Goal: Task Accomplishment & Management: Complete application form

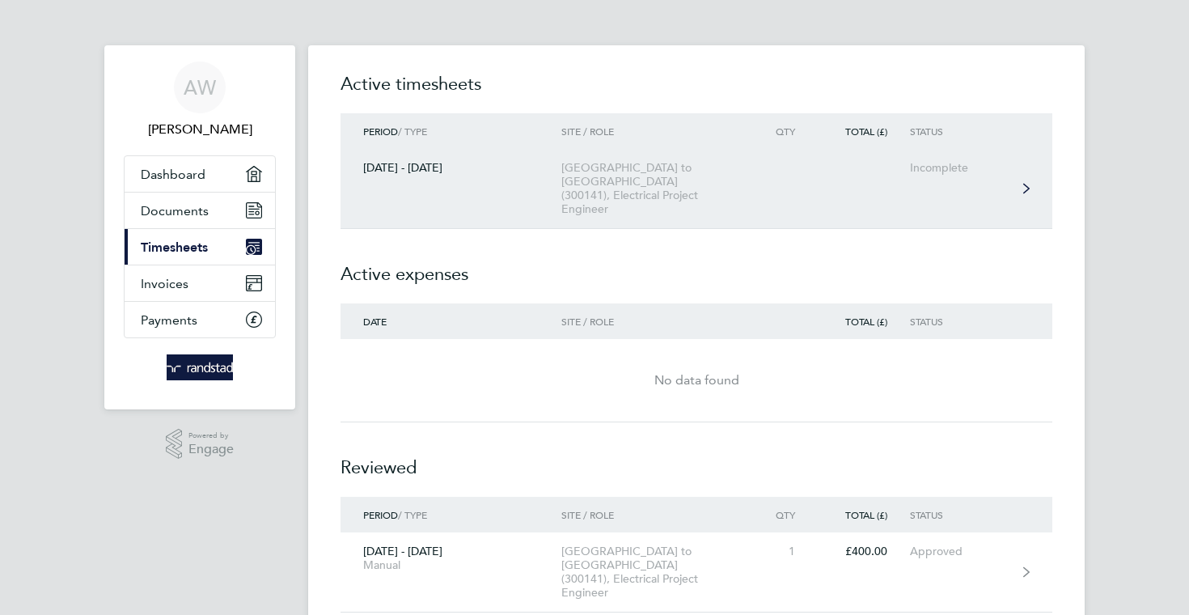
click at [959, 184] on link "[DATE] - [DATE] [GEOGRAPHIC_DATA] to [GEOGRAPHIC_DATA] (300141), Electrical Pro…" at bounding box center [696, 189] width 712 height 80
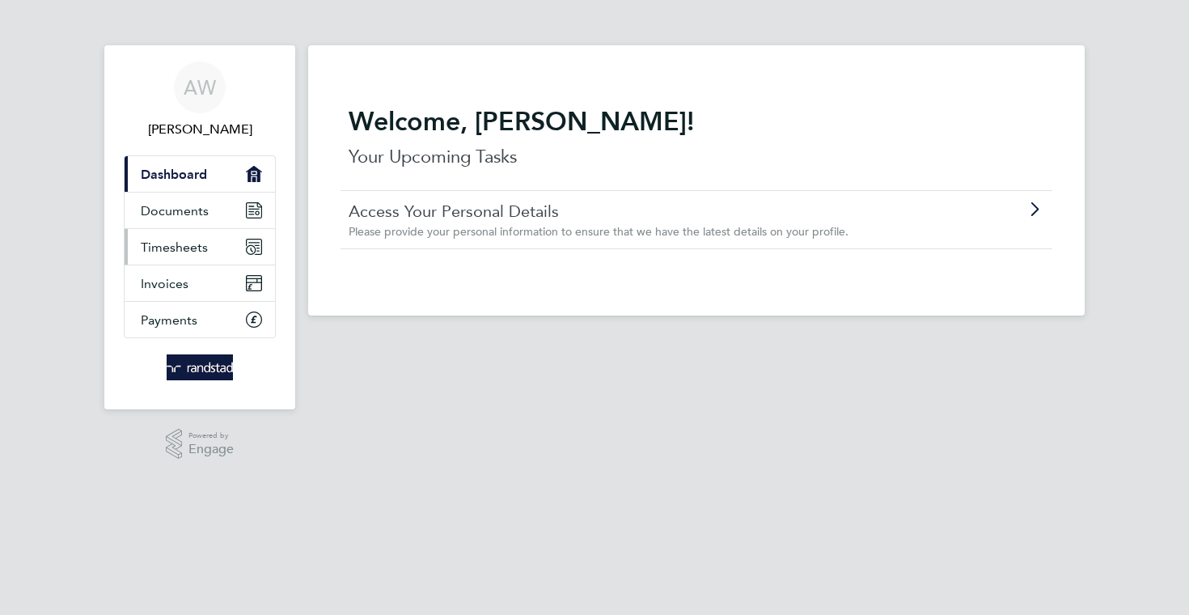
click at [176, 251] on span "Timesheets" at bounding box center [174, 246] width 67 height 15
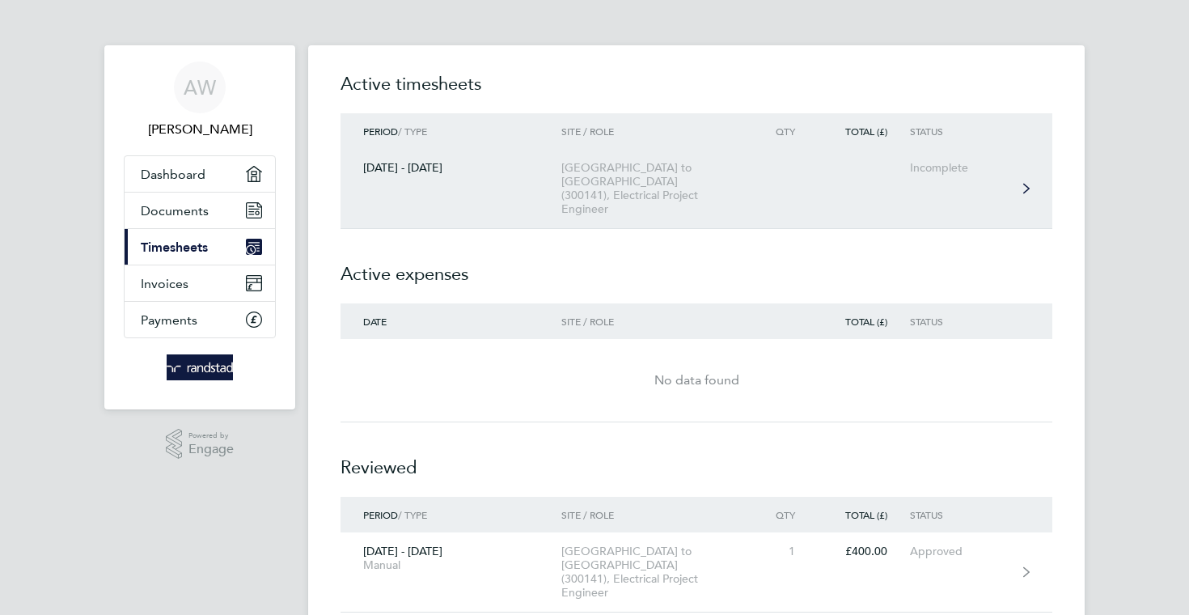
click at [927, 180] on link "[DATE] - [DATE] [GEOGRAPHIC_DATA] to [GEOGRAPHIC_DATA] (300141), Electrical Pro…" at bounding box center [696, 189] width 712 height 80
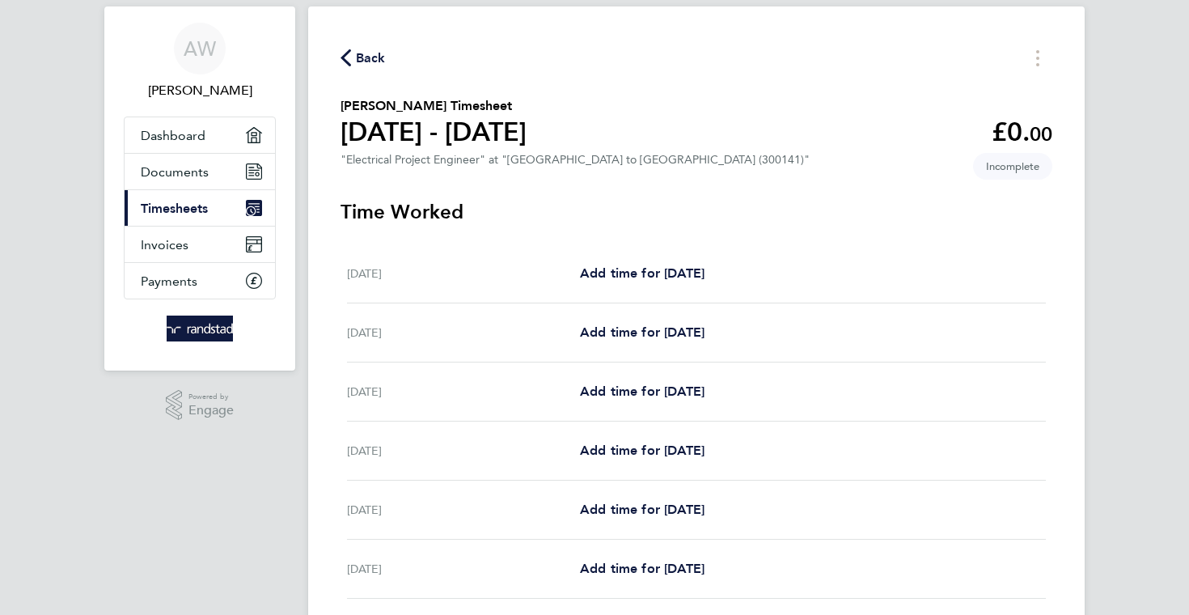
scroll to position [55, 0]
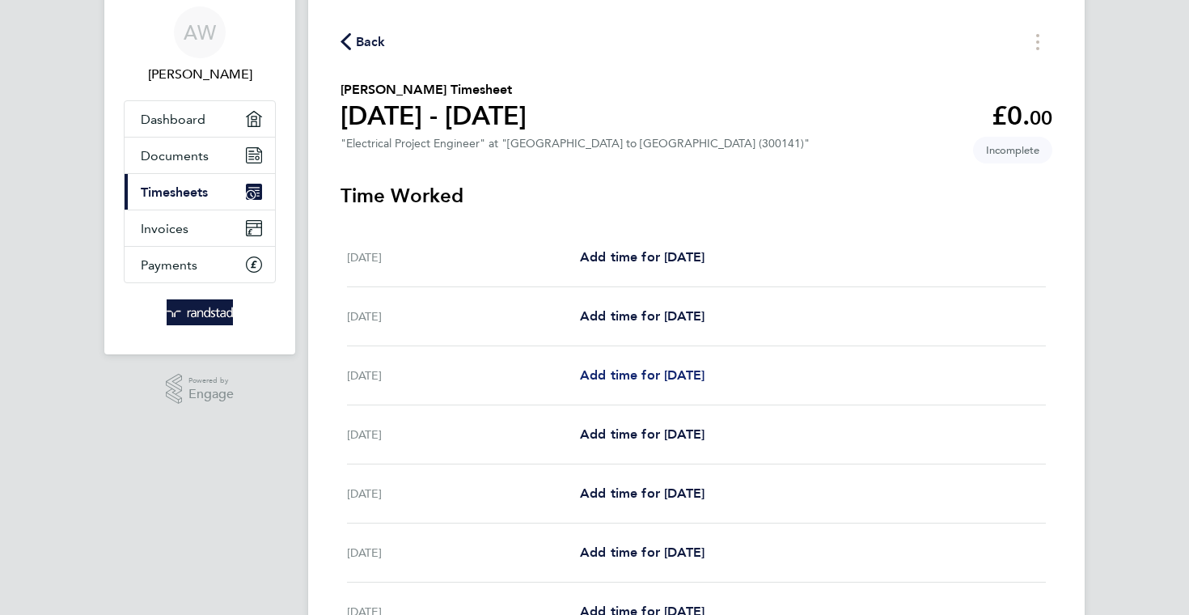
click at [680, 366] on link "Add time for [DATE]" at bounding box center [642, 375] width 125 height 19
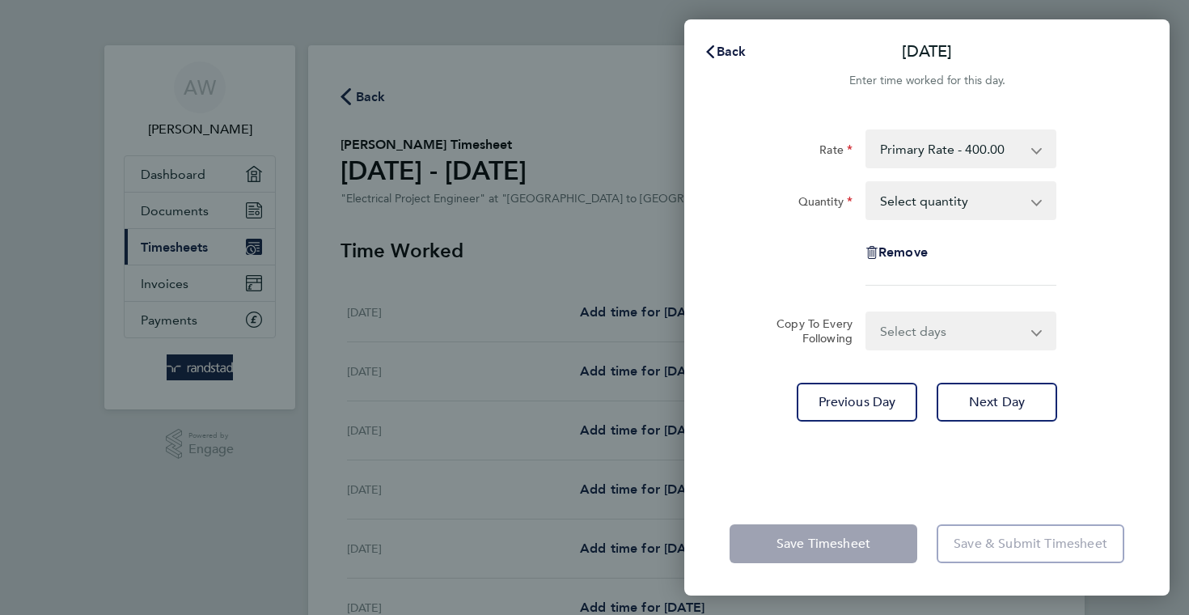
click at [991, 201] on select "Select quantity 0.5 1" at bounding box center [951, 201] width 168 height 36
select select "1"
click at [867, 183] on select "Select quantity 0.5 1" at bounding box center [951, 201] width 168 height 36
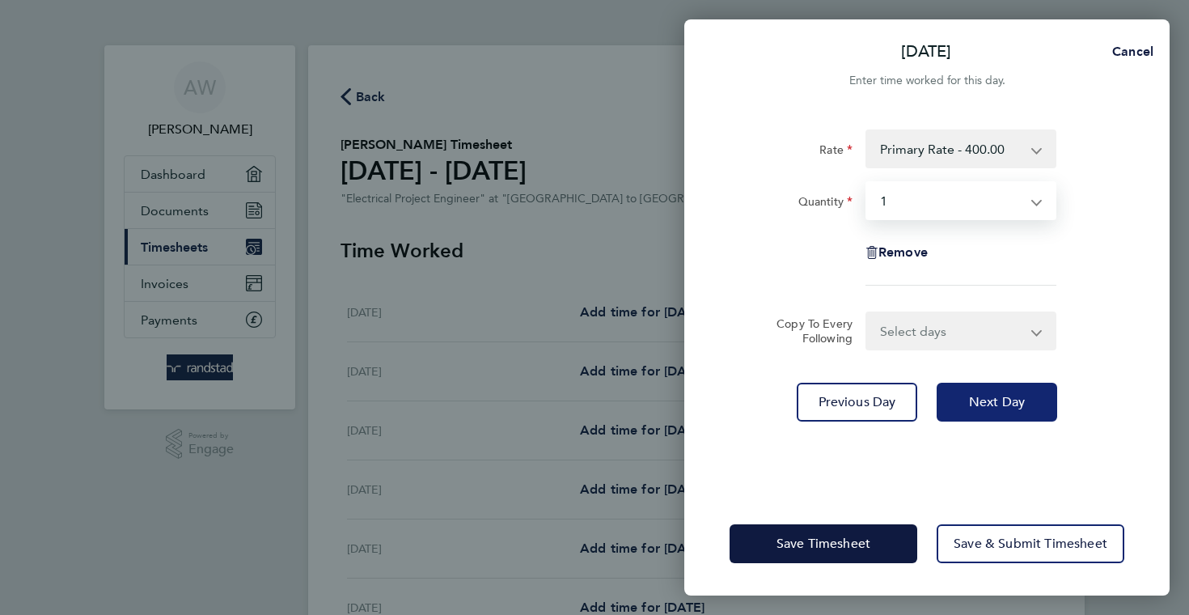
click at [976, 400] on span "Next Day" at bounding box center [997, 402] width 56 height 16
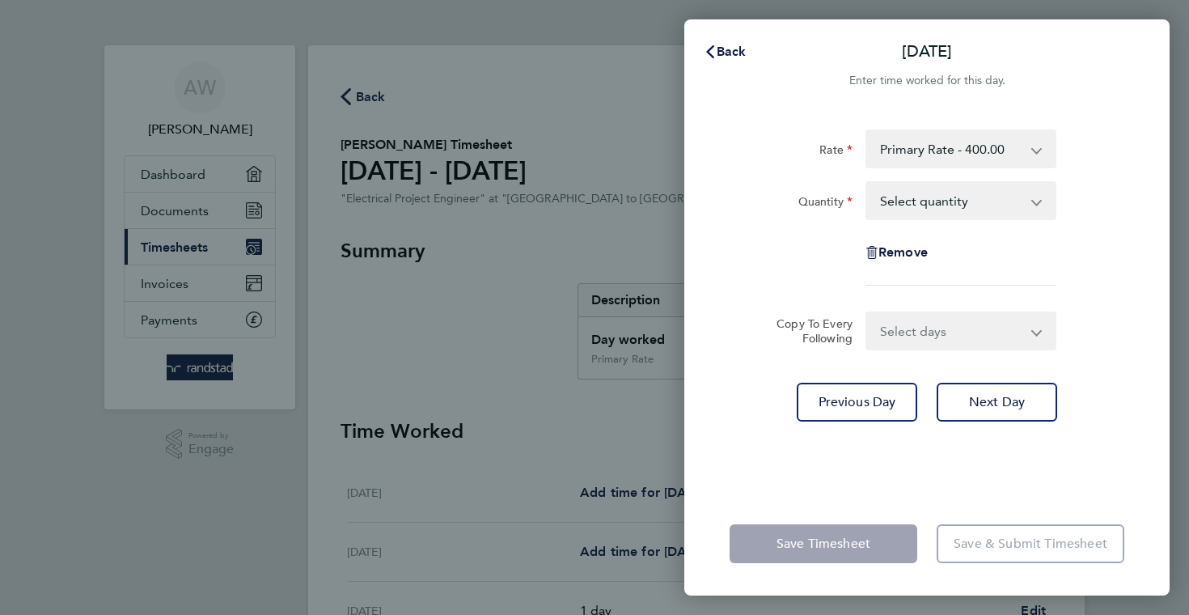
click at [906, 336] on select "Select days Day [DATE] [DATE] [DATE]" at bounding box center [952, 331] width 170 height 36
select select "DAY"
click at [867, 313] on select "Select days Day [DATE] [DATE] [DATE]" at bounding box center [952, 331] width 170 height 36
select select "[DATE]"
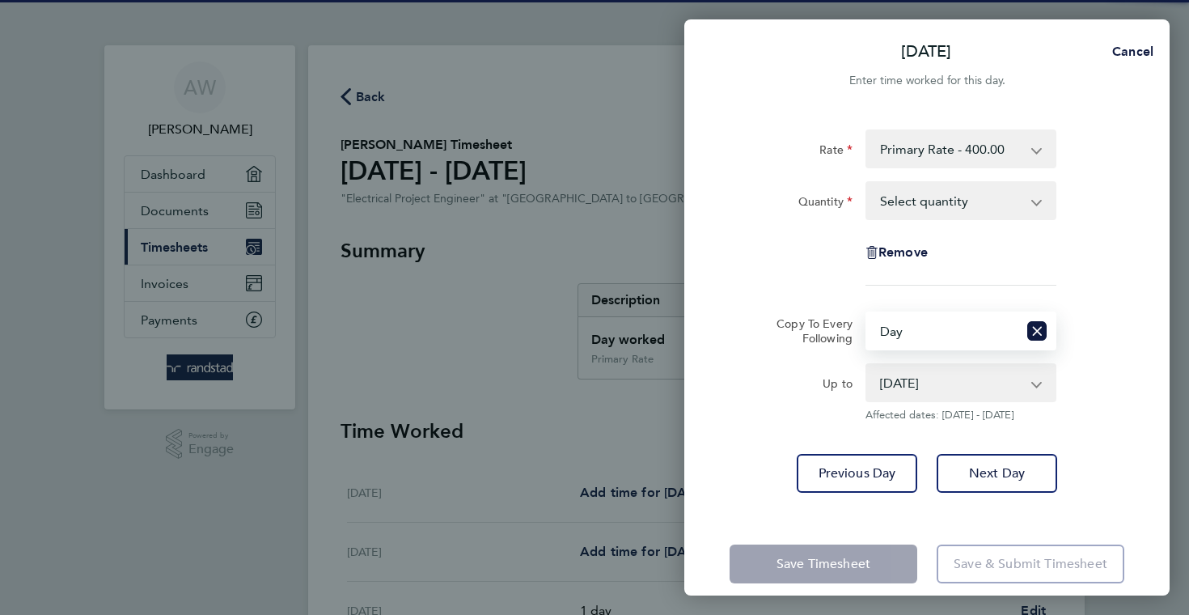
click at [932, 214] on select "Select quantity 0.5 1" at bounding box center [951, 201] width 168 height 36
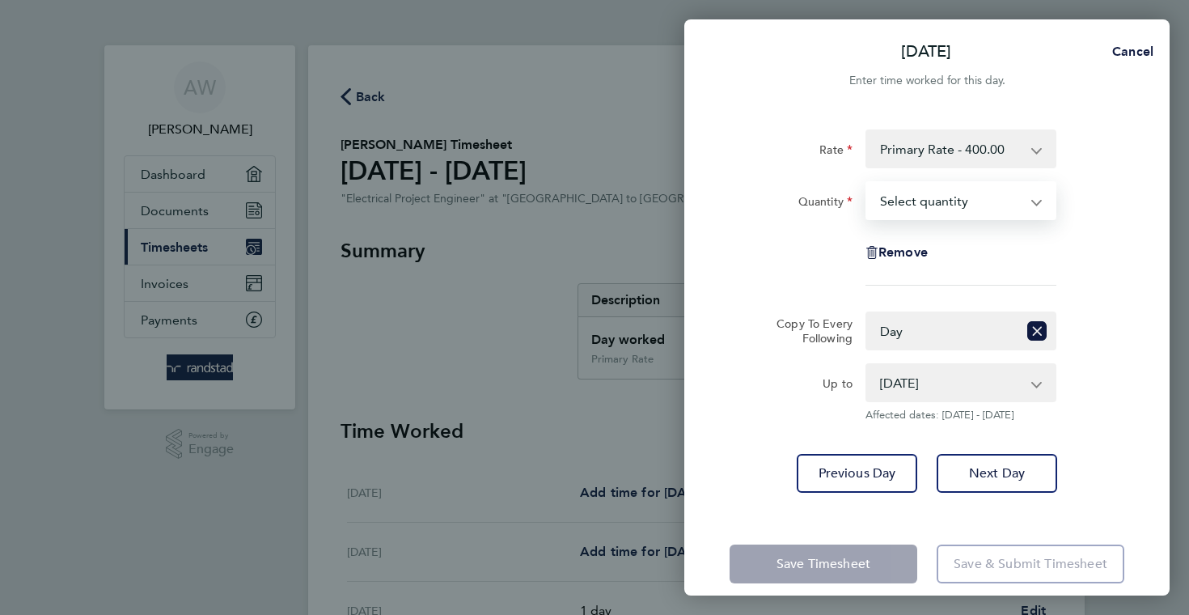
select select "1"
click at [867, 183] on select "Select quantity 0.5 1" at bounding box center [951, 201] width 168 height 36
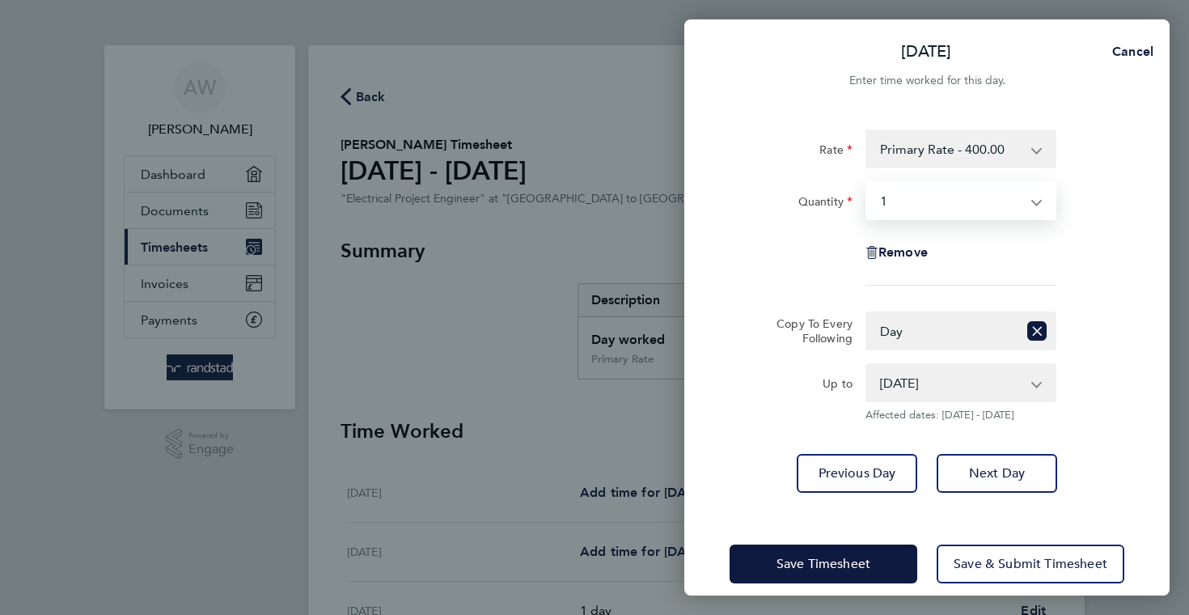
click at [711, 370] on div "Rate Primary Rate - 400.00 Quantity Select quantity 0.5 1 Remove Copy To Every …" at bounding box center [926, 311] width 485 height 402
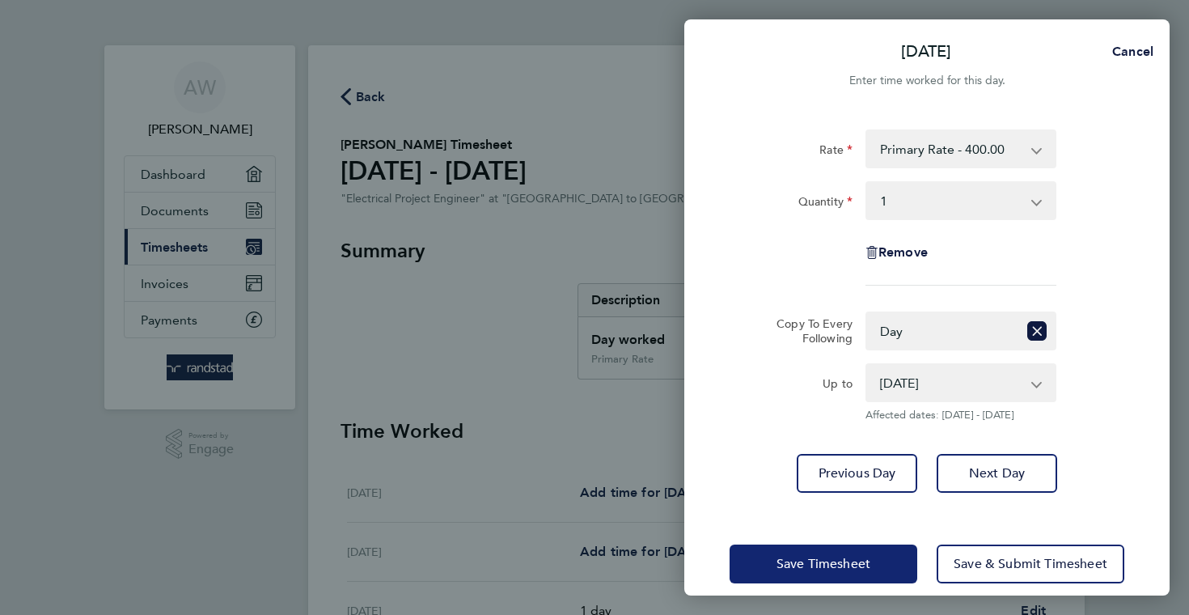
click at [804, 564] on span "Save Timesheet" at bounding box center [823, 564] width 94 height 16
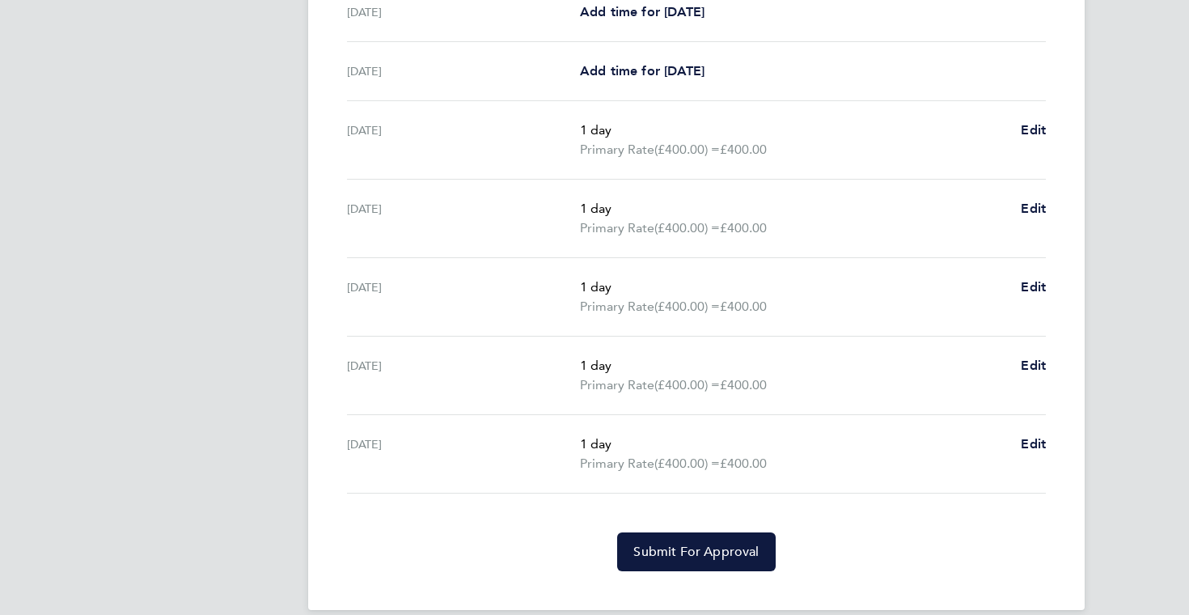
scroll to position [484, 0]
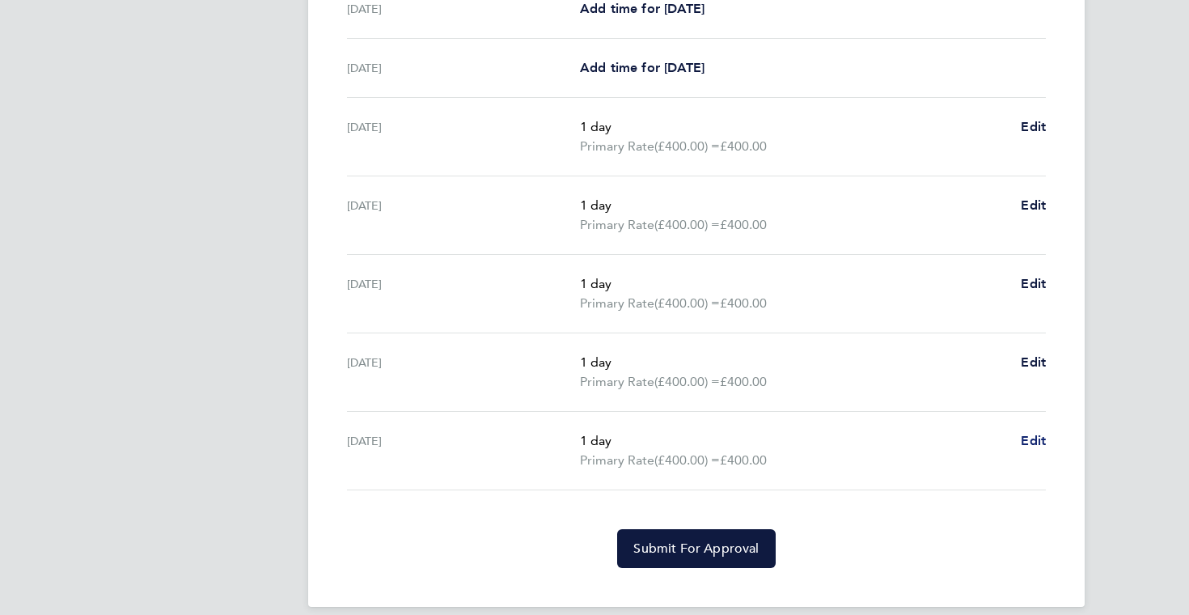
click at [1034, 447] on span "Edit" at bounding box center [1033, 440] width 25 height 15
select select "1"
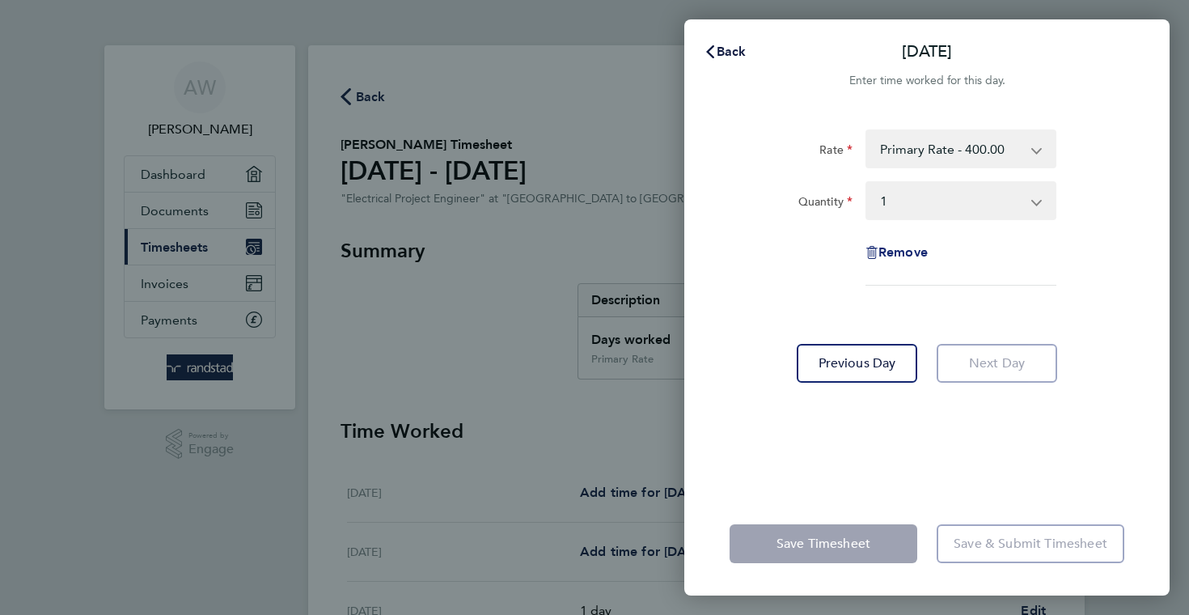
click at [907, 249] on span "Remove" at bounding box center [902, 251] width 49 height 15
select select "null"
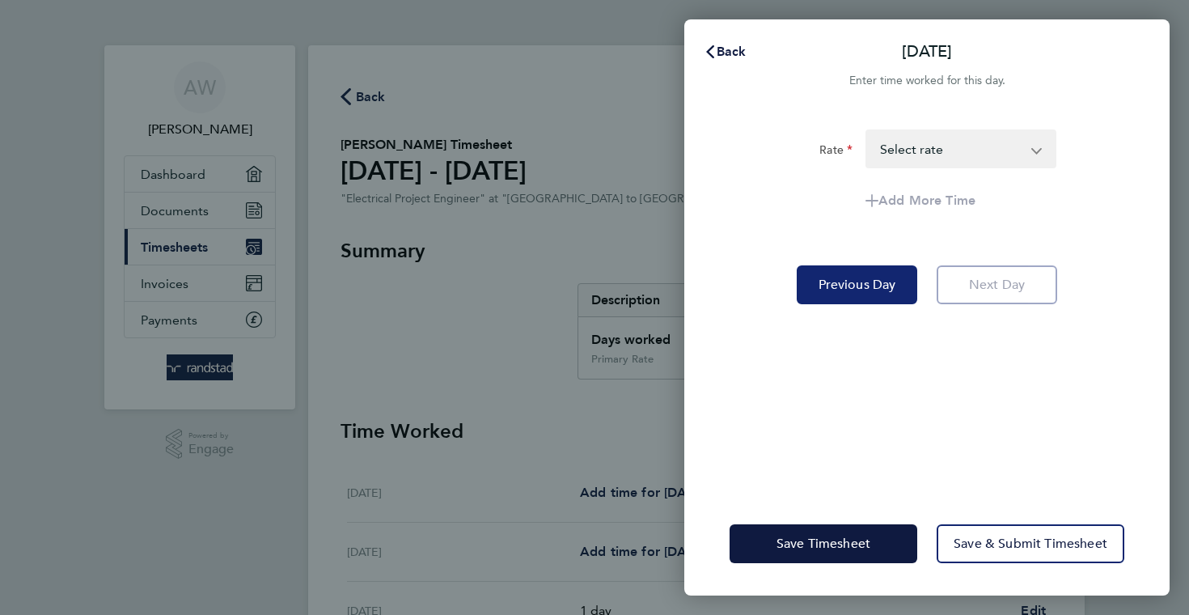
click at [860, 292] on span "Previous Day" at bounding box center [857, 285] width 78 height 16
select select "1"
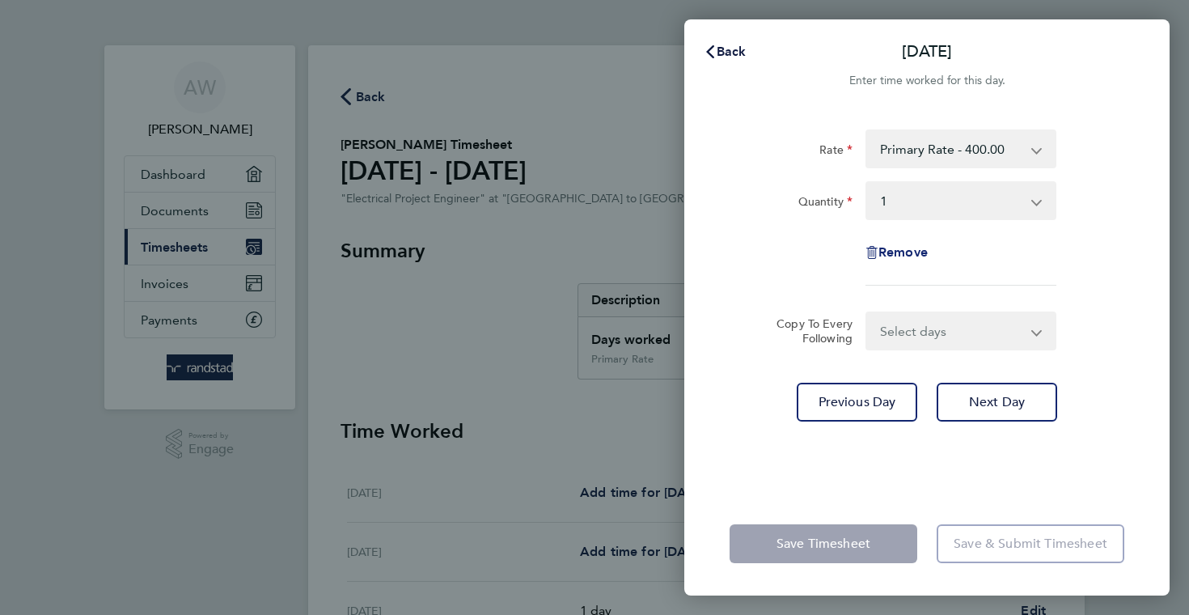
click at [902, 256] on span "Remove" at bounding box center [902, 251] width 49 height 15
select select "null"
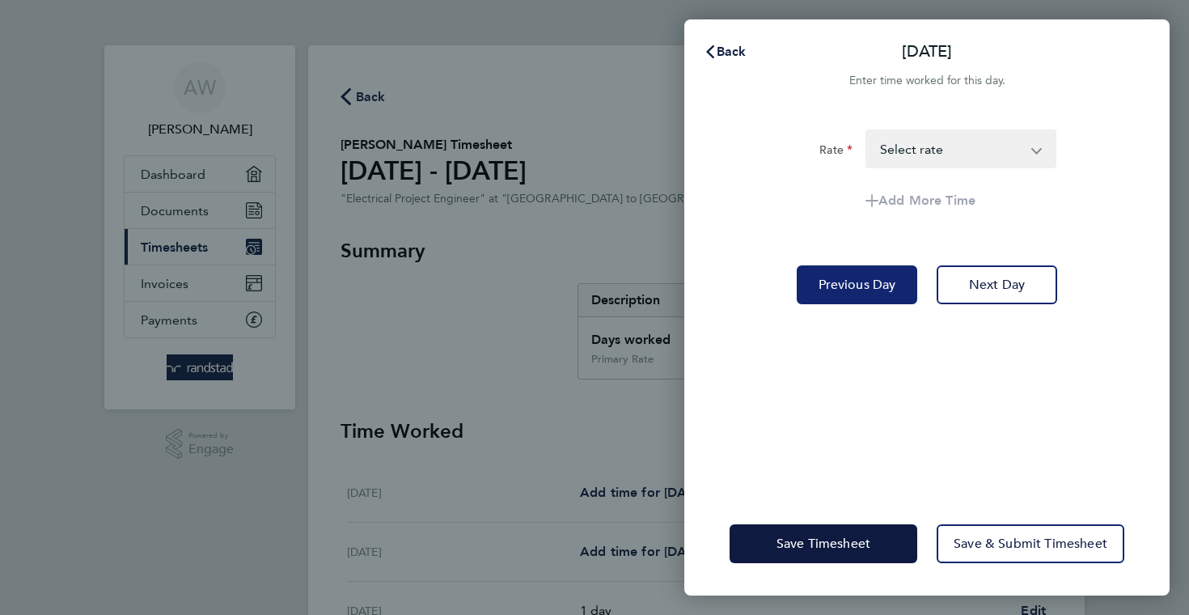
click at [863, 291] on span "Previous Day" at bounding box center [857, 285] width 78 height 16
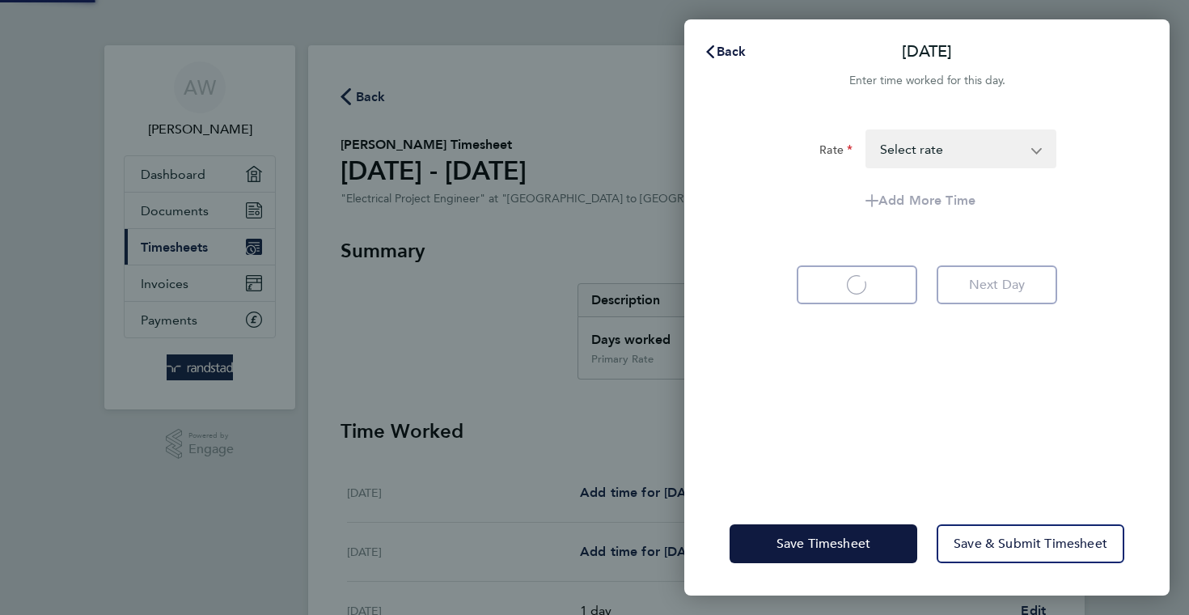
select select "1"
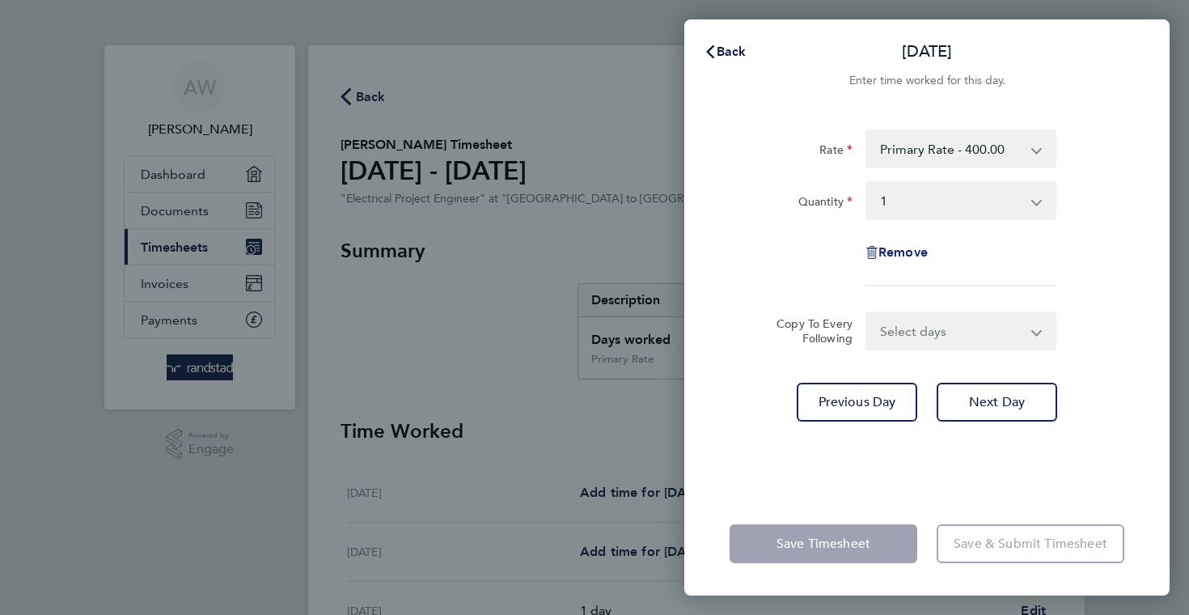
click at [900, 253] on span "Remove" at bounding box center [902, 251] width 49 height 15
select select "null"
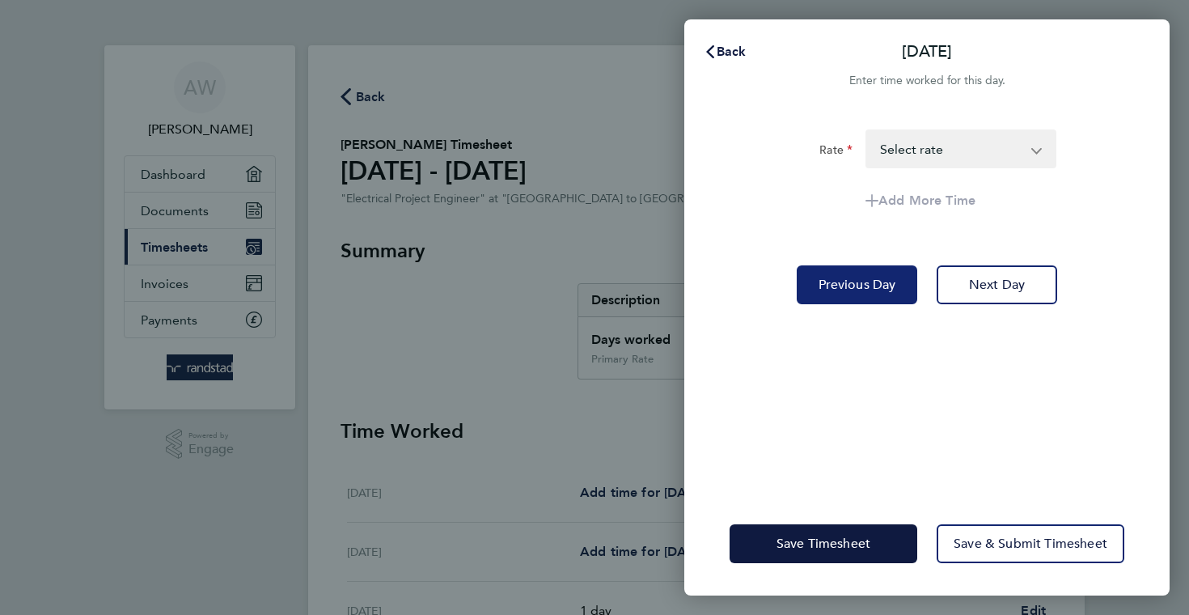
click at [864, 277] on span "Previous Day" at bounding box center [857, 285] width 78 height 16
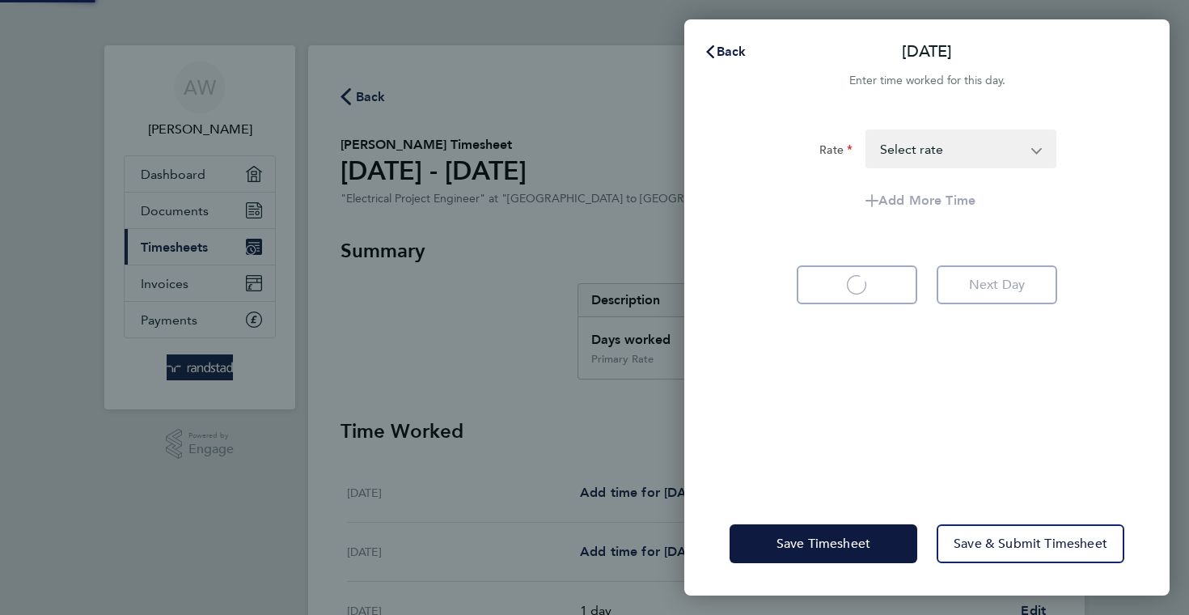
select select "1"
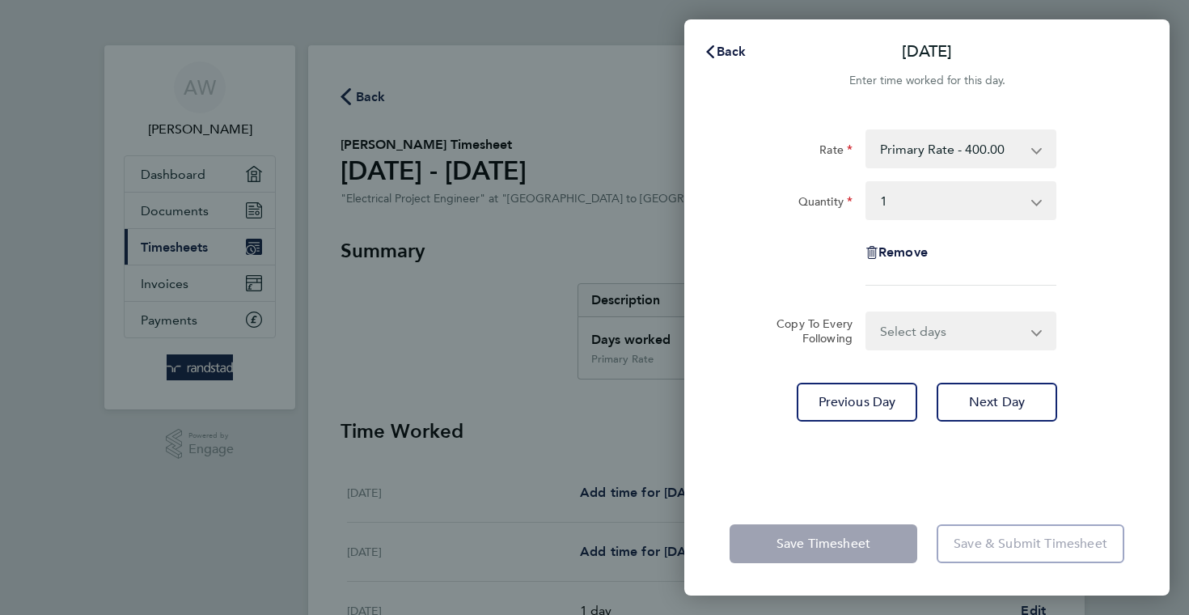
click at [927, 325] on select "Select days Day [DATE] [DATE] [DATE]" at bounding box center [952, 331] width 170 height 36
select select "DAY"
click at [867, 313] on select "Select days Day [DATE] [DATE] [DATE]" at bounding box center [952, 331] width 170 height 36
select select "[DATE]"
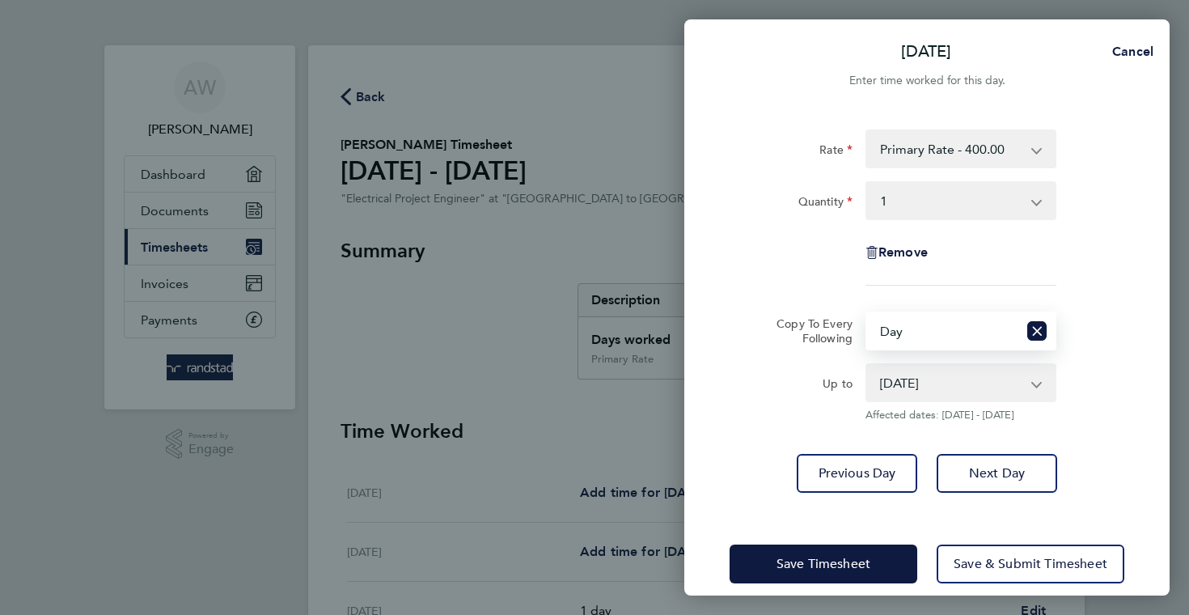
click at [919, 386] on select "[DATE] [DATE] [DATE]" at bounding box center [951, 383] width 168 height 36
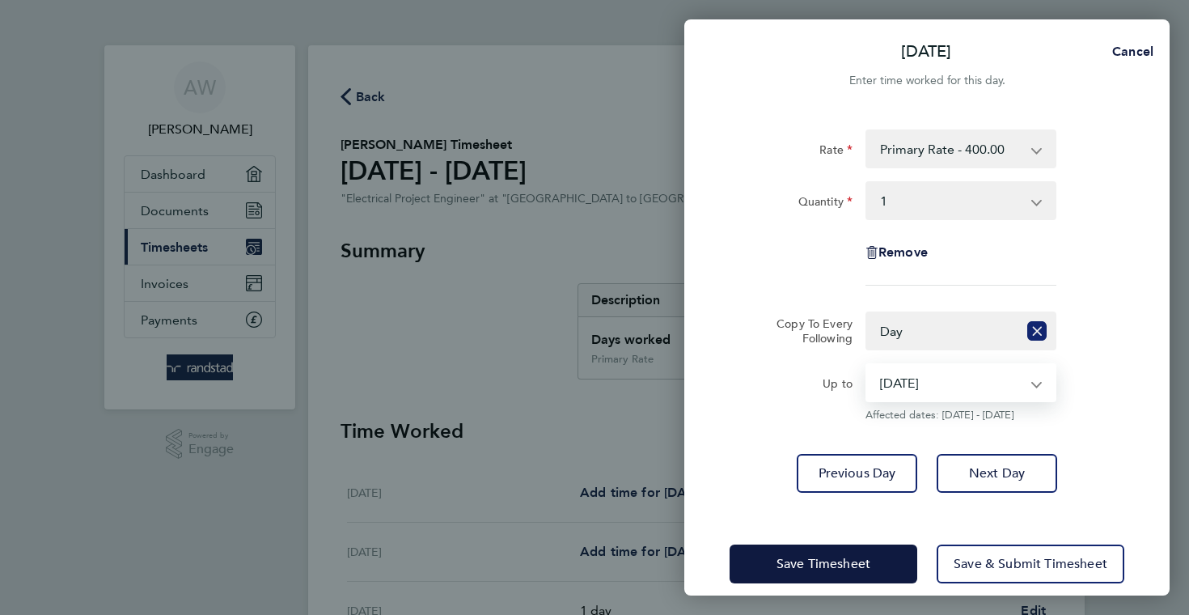
click at [1037, 331] on icon "Reset selection" at bounding box center [1036, 330] width 19 height 19
select select "0: null"
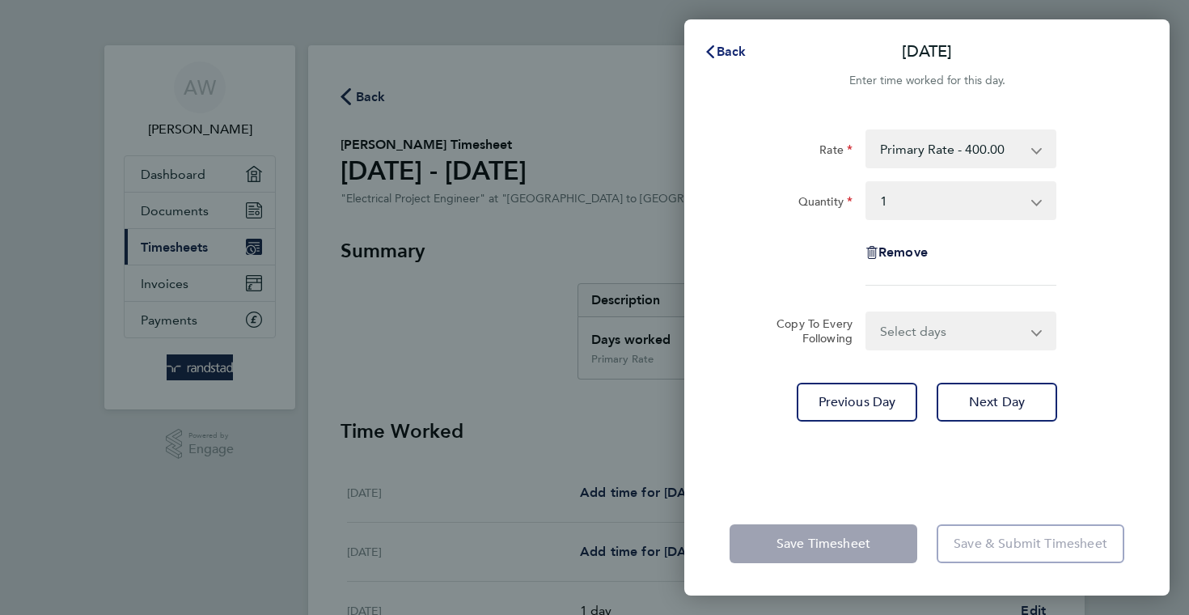
click at [738, 53] on span "Back" at bounding box center [731, 51] width 30 height 15
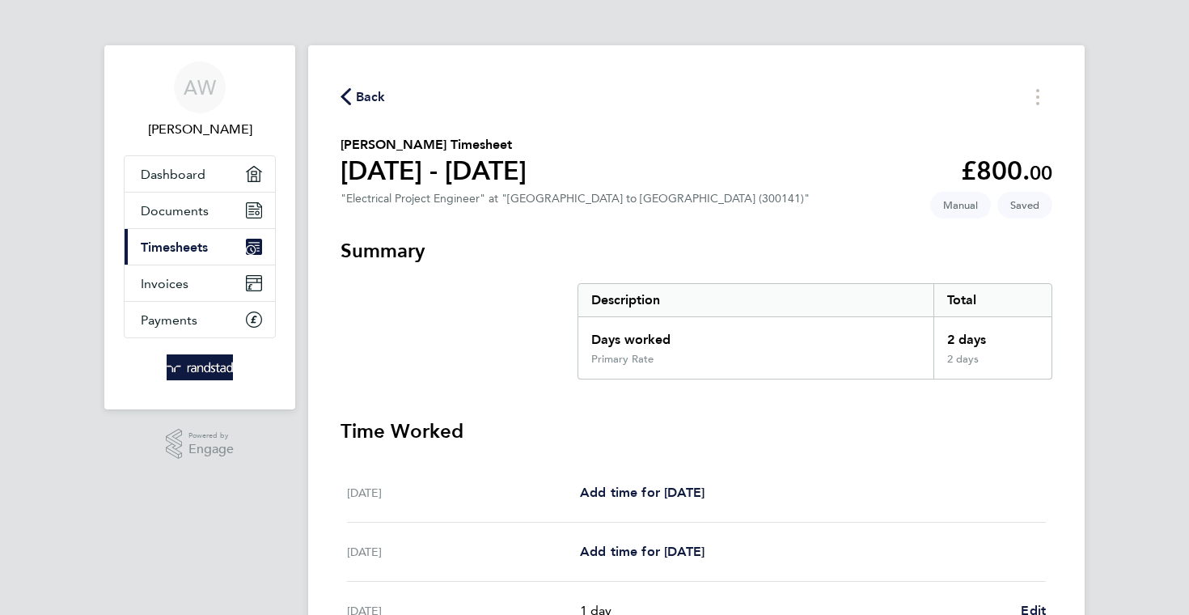
click at [352, 102] on span "Back" at bounding box center [362, 95] width 45 height 15
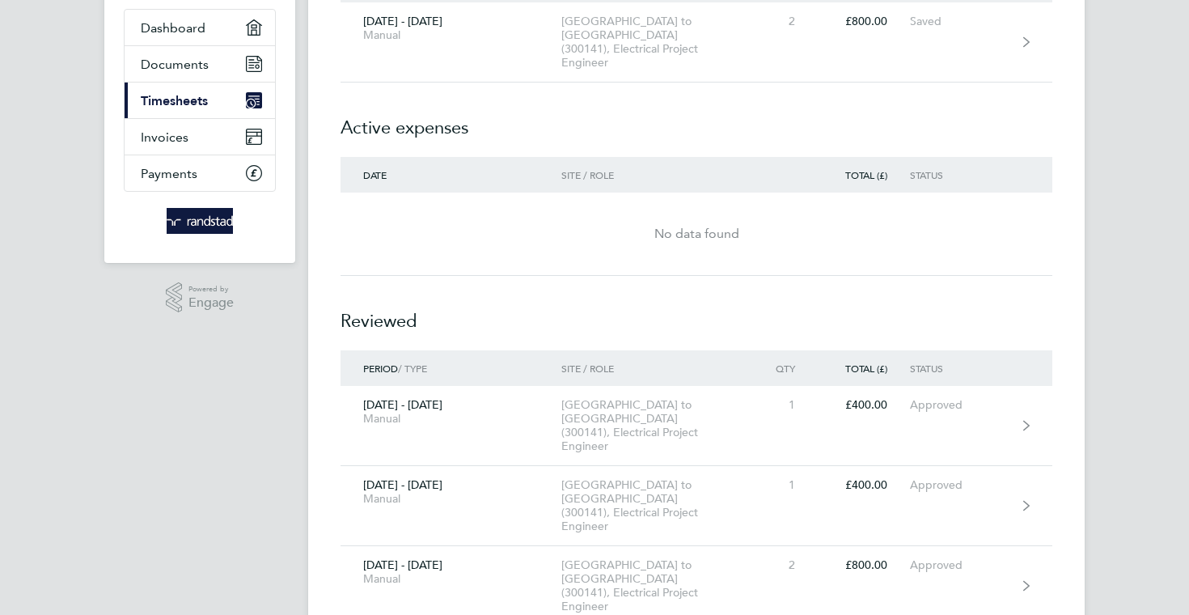
scroll to position [161, 0]
